Goal: Information Seeking & Learning: Learn about a topic

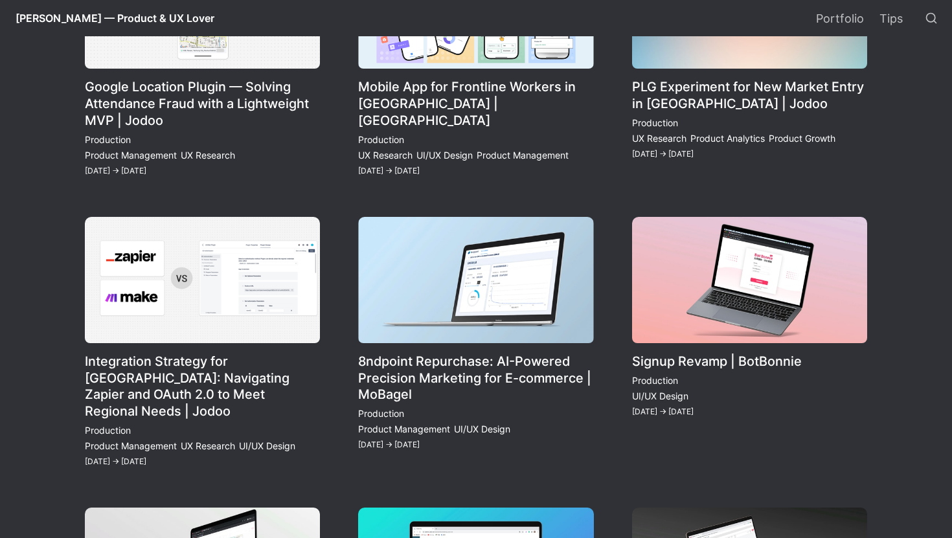
scroll to position [36, 0]
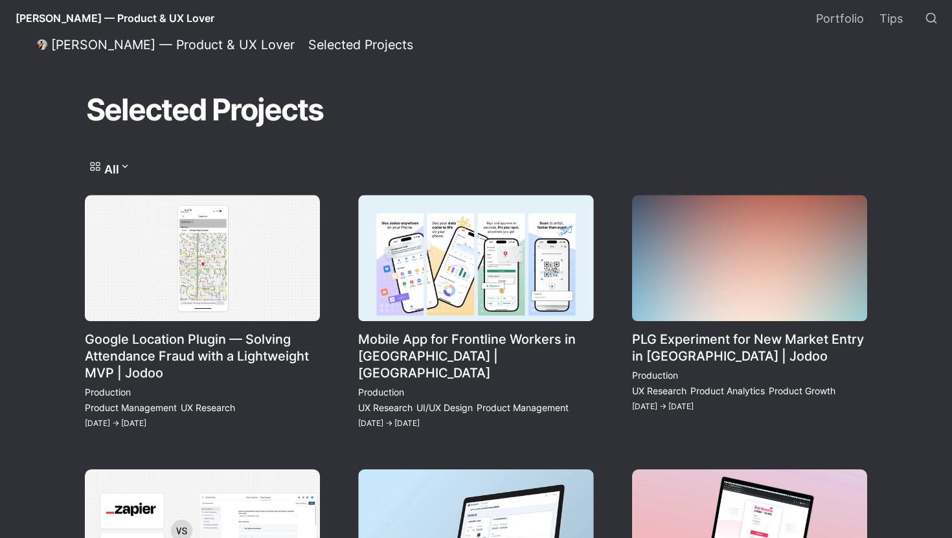
click at [489, 290] on link "Mobile App for Frontline Workers in [GEOGRAPHIC_DATA] | [GEOGRAPHIC_DATA]" at bounding box center [475, 313] width 235 height 236
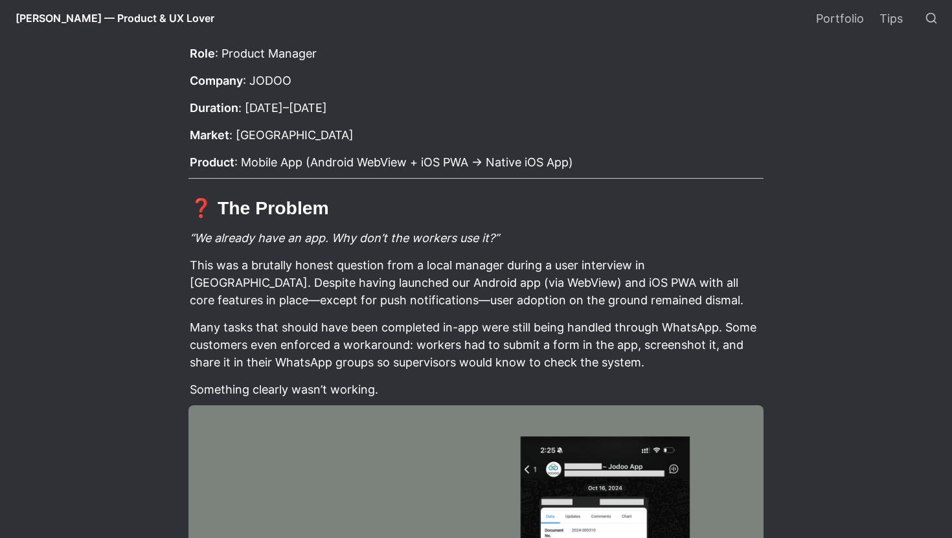
scroll to position [302, 0]
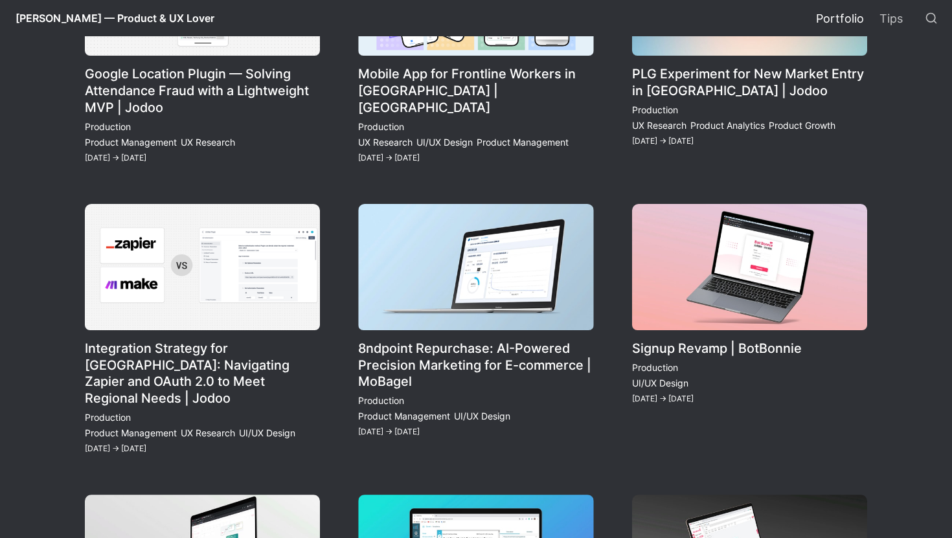
scroll to position [36, 0]
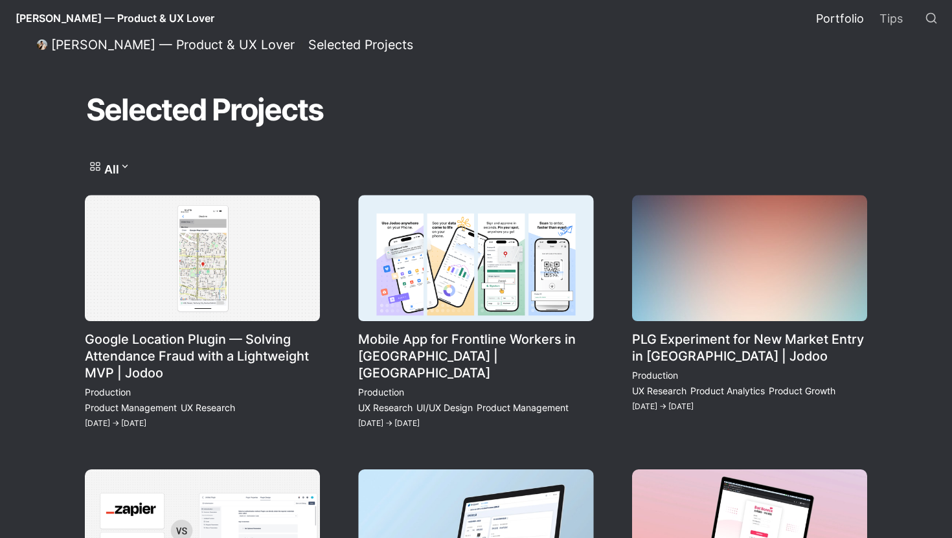
click at [711, 361] on link "PLG Experiment for New Market Entry in [GEOGRAPHIC_DATA] | Jodoo" at bounding box center [749, 313] width 235 height 236
